Goal: Transaction & Acquisition: Subscribe to service/newsletter

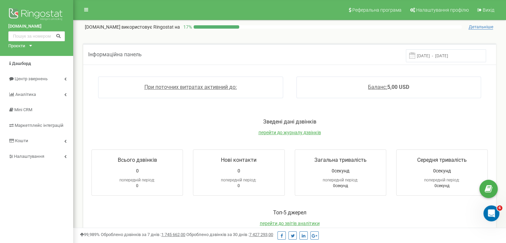
click at [397, 120] on p "Зведені дані дзвінків" at bounding box center [289, 122] width 409 height 8
click at [25, 69] on link "Дашборд" at bounding box center [36, 64] width 73 height 16
click at [64, 157] on icon at bounding box center [65, 156] width 2 height 3
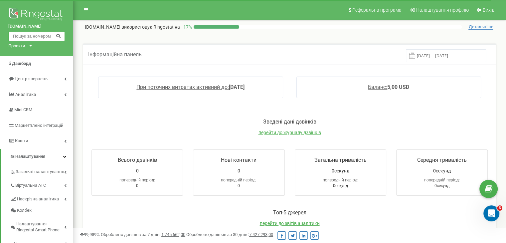
click at [33, 36] on input "text" at bounding box center [36, 36] width 57 height 10
click at [25, 47] on div "Проєкти fabrykakvartyr.com.ua" at bounding box center [18, 46] width 21 height 6
click at [35, 53] on link "[DOMAIN_NAME]" at bounding box center [27, 53] width 30 height 3
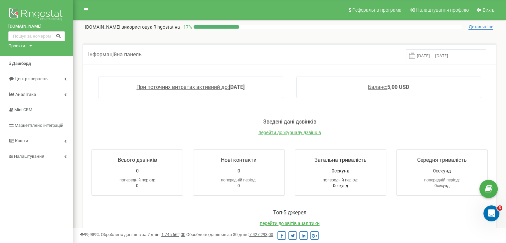
scroll to position [33, 0]
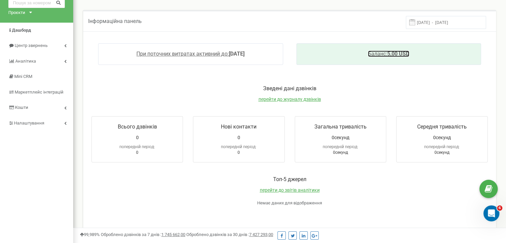
click at [388, 52] on link "Баланс: 5,00 USD" at bounding box center [388, 54] width 41 height 6
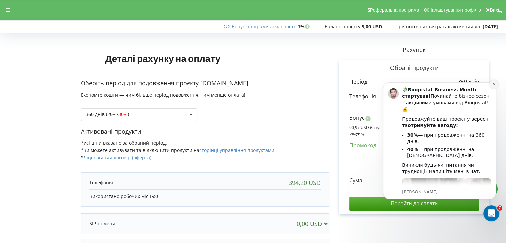
click at [492, 84] on button "Dismiss notification" at bounding box center [493, 84] width 9 height 9
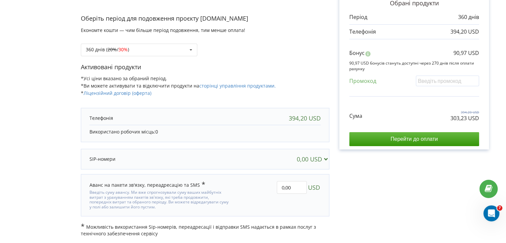
scroll to position [65, 0]
click at [320, 160] on div "0,00 USD" at bounding box center [314, 158] width 34 height 7
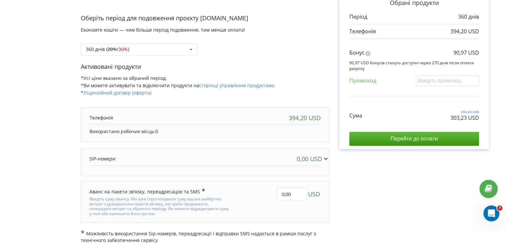
click at [320, 160] on div "0,00 USD" at bounding box center [314, 158] width 34 height 7
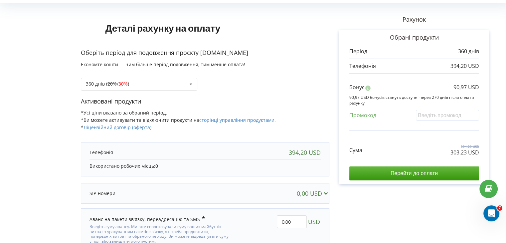
scroll to position [0, 0]
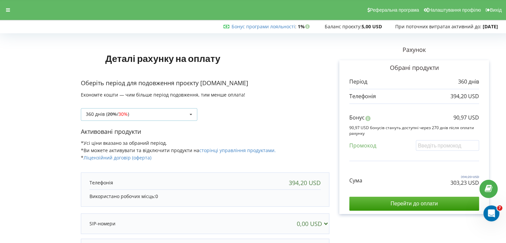
click at [183, 114] on div "360 днів ( 20% / 30% ) 360 днів ( 20% / 30% )" at bounding box center [139, 114] width 116 height 13
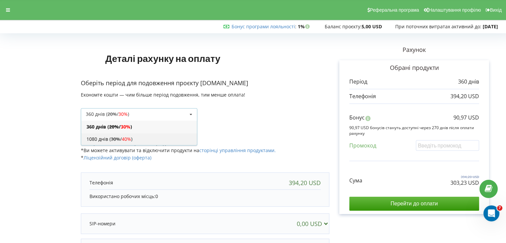
click at [129, 140] on span "40%" at bounding box center [126, 139] width 9 height 6
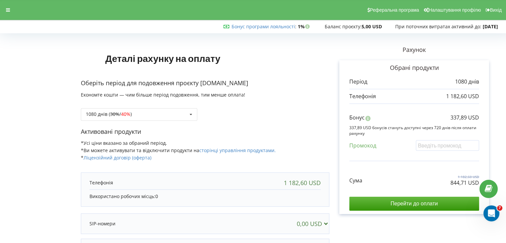
click at [289, 124] on div "Оберіть період для подовження проєкту [DOMAIN_NAME] Економте кошти — чим більше…" at bounding box center [205, 103] width 248 height 49
